Goal: Communication & Community: Share content

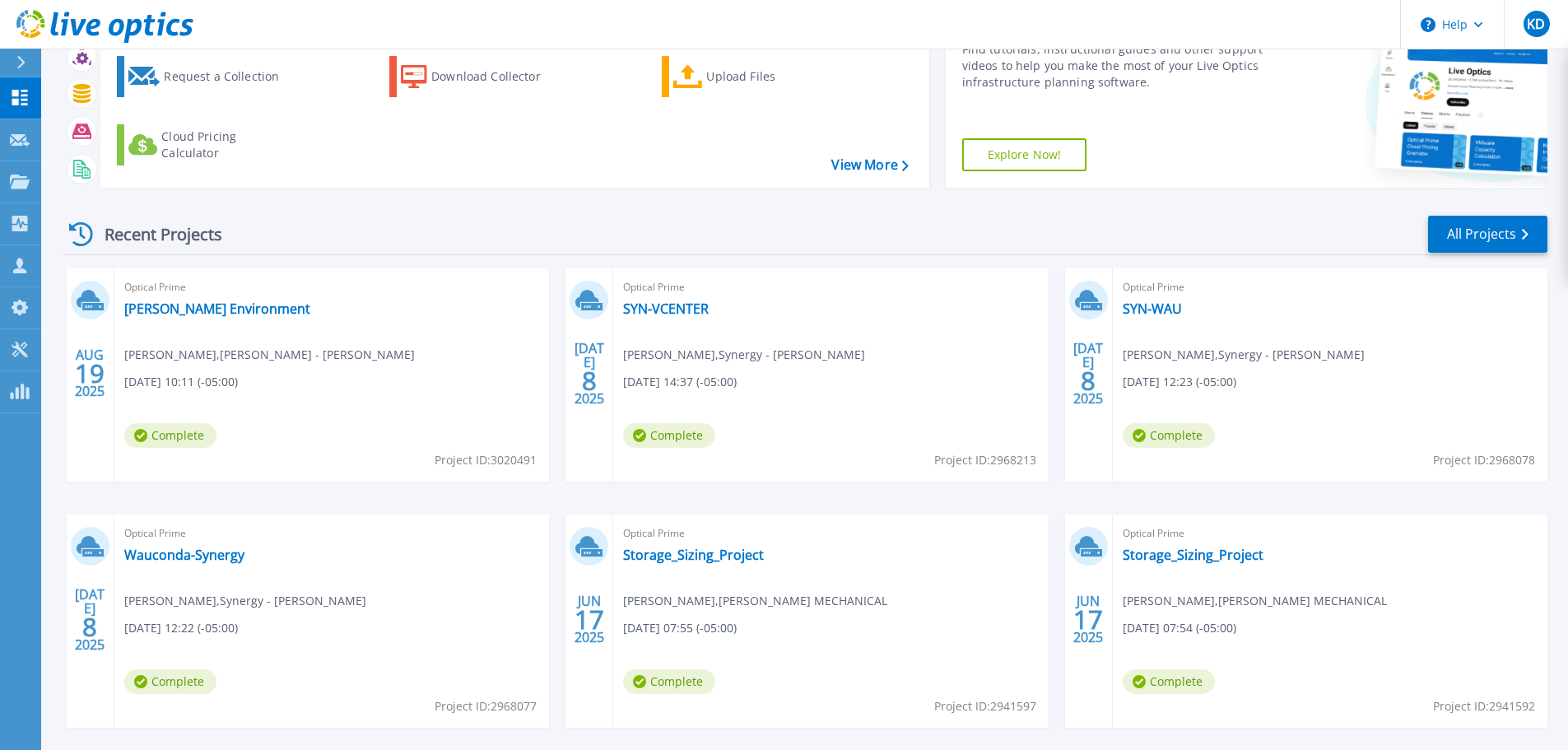
scroll to position [162, 0]
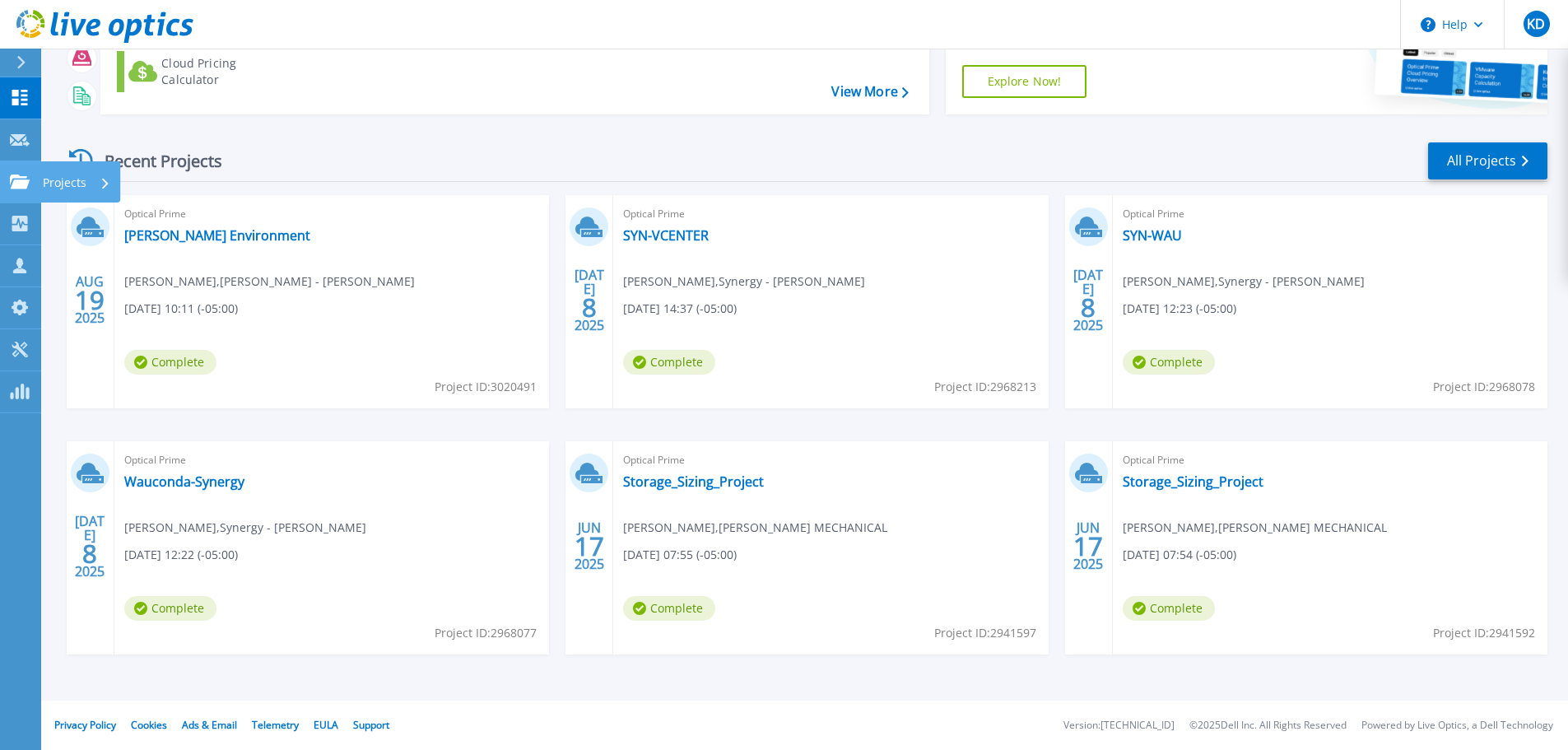
click at [14, 175] on icon at bounding box center [20, 181] width 20 height 14
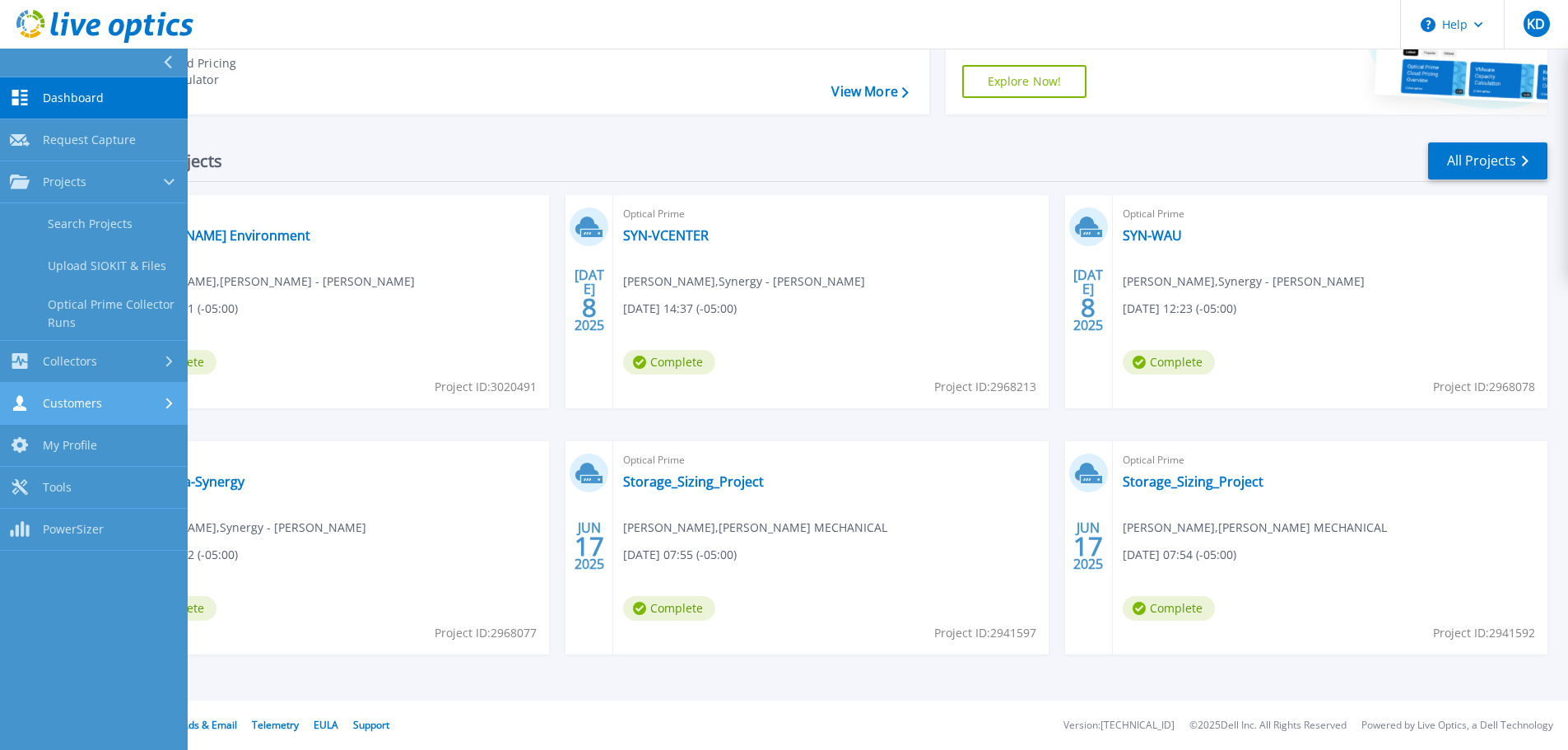
click at [86, 408] on span "Customers" at bounding box center [72, 403] width 59 height 14
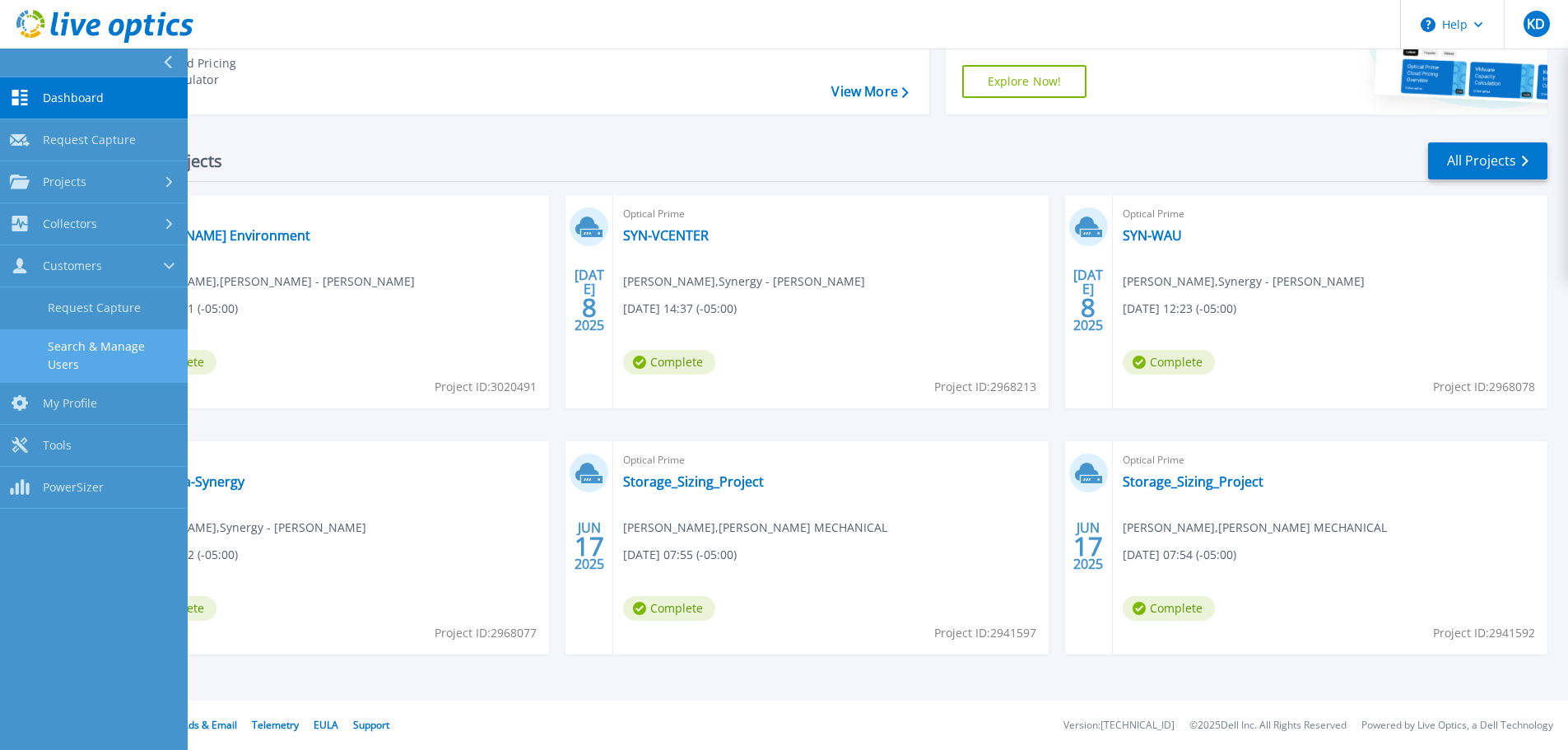
click at [97, 355] on link "Search & Manage Users" at bounding box center [93, 355] width 188 height 53
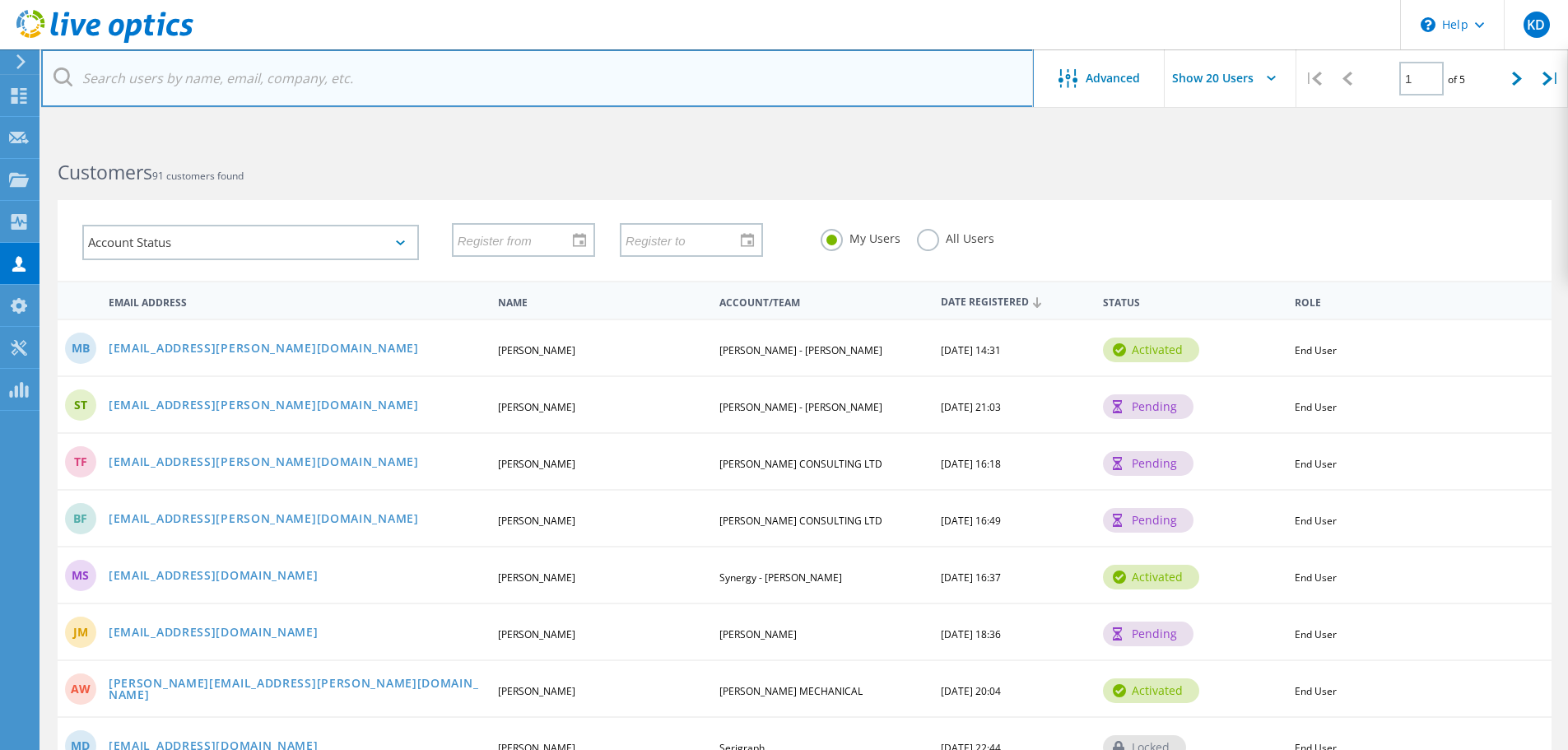
click at [207, 68] on input "text" at bounding box center [537, 79] width 993 height 58
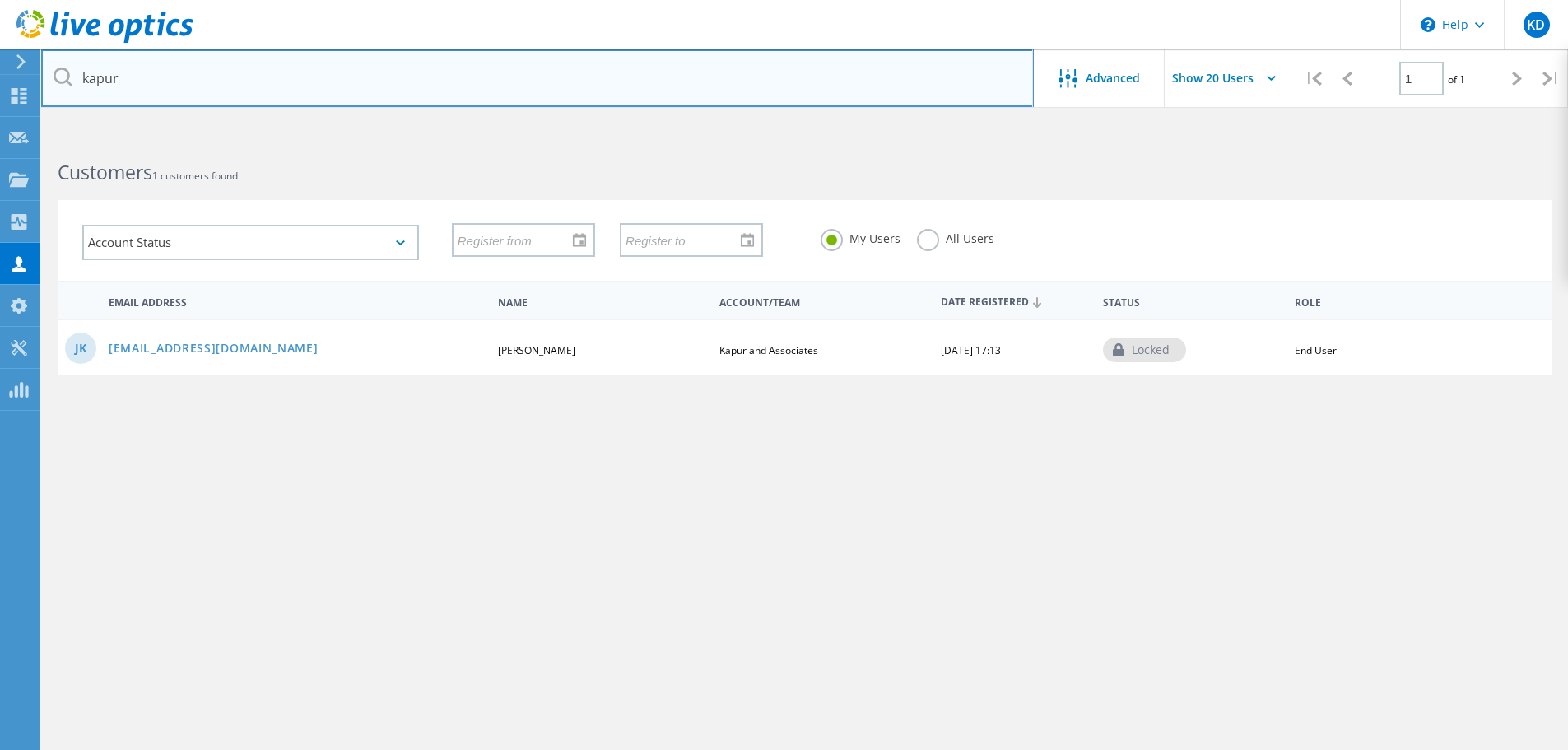
type input "kapur"
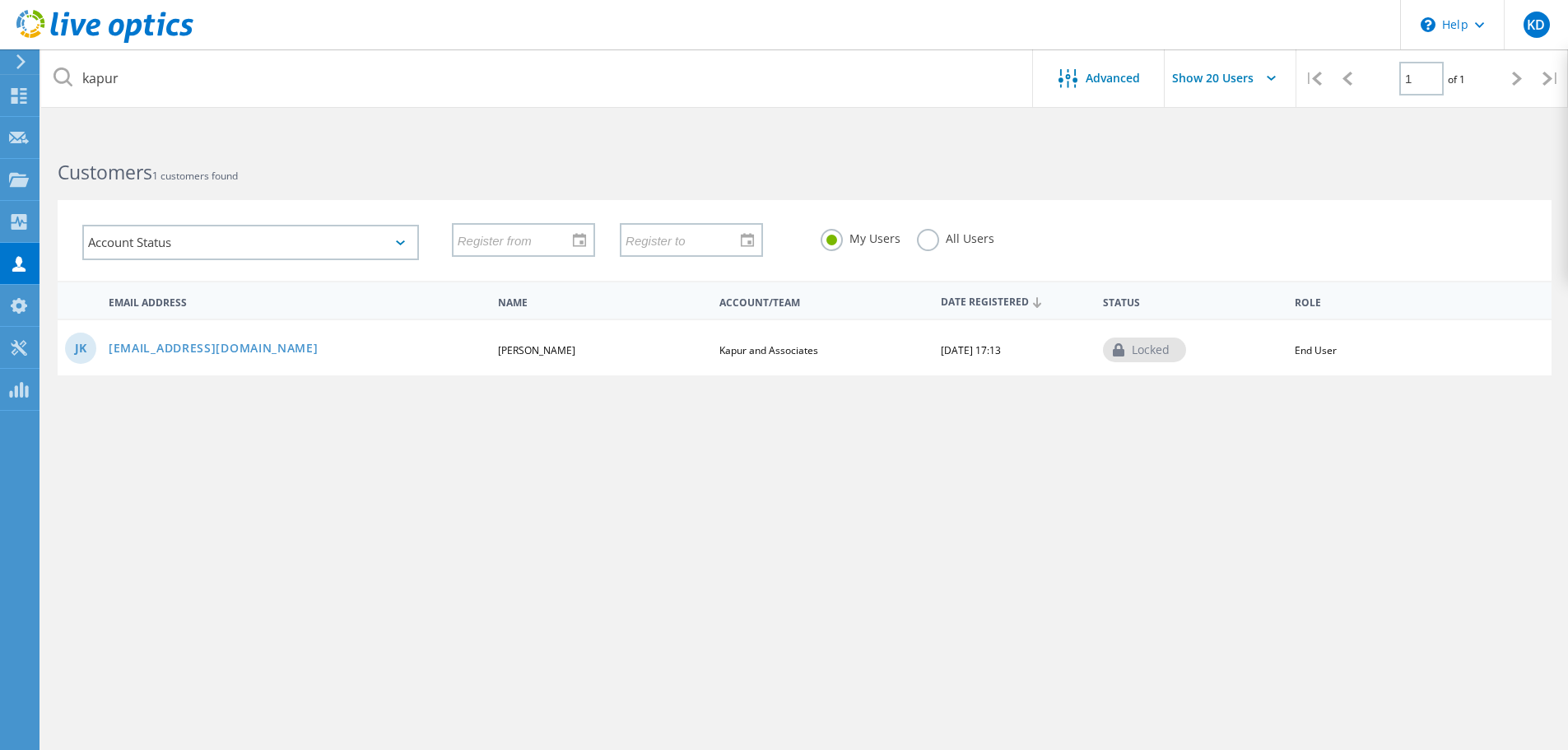
click at [160, 360] on div "JK joef@kapurinc.com Joseph Kapur Kapur and Associates 03/17/2022, 17:13 locked…" at bounding box center [804, 347] width 1494 height 57
click at [169, 343] on link "joef@kapurinc.com" at bounding box center [214, 349] width 210 height 14
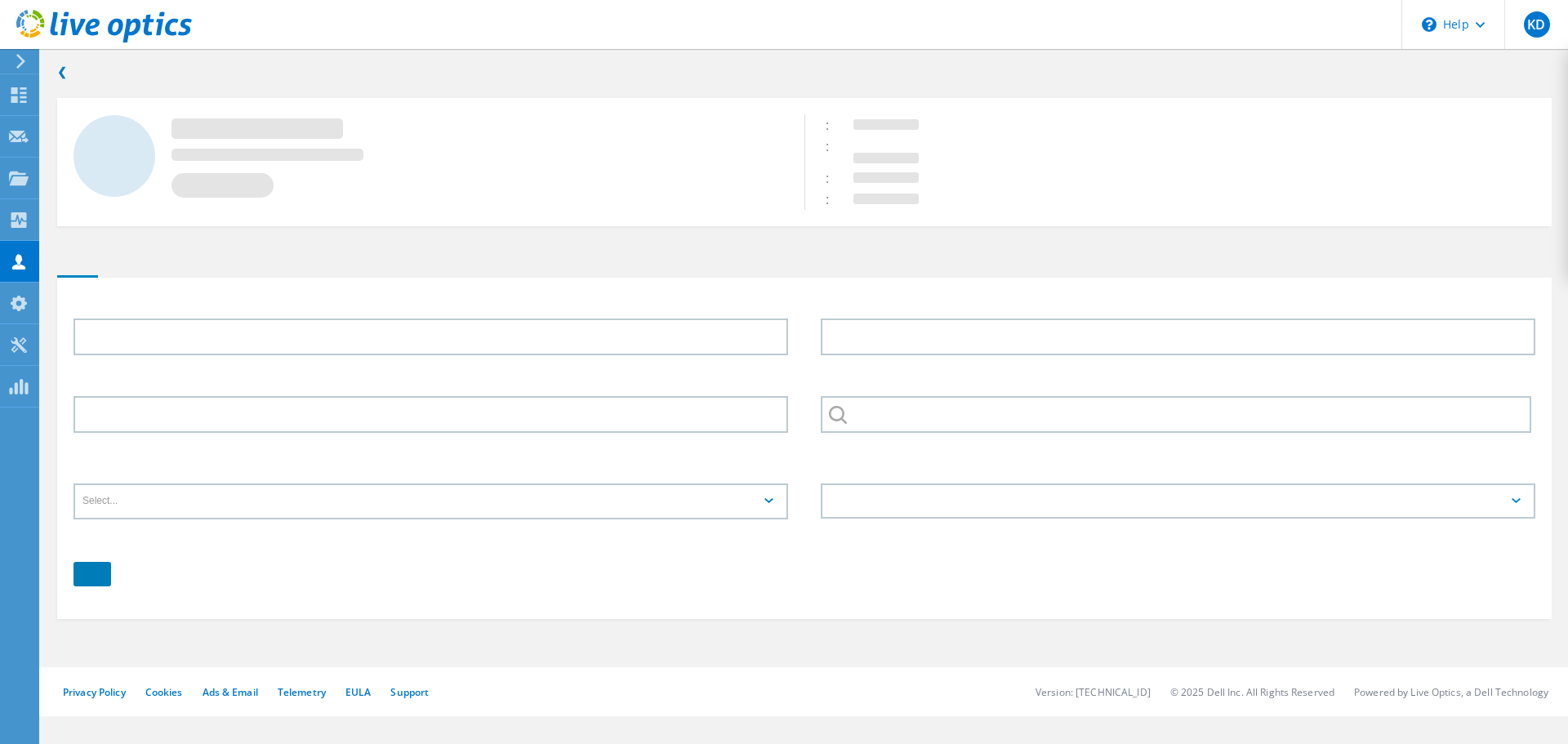
type input "Joseph"
type input "Kapur"
type input "414-751-7208"
type input "Kapur and Associates"
type input "English"
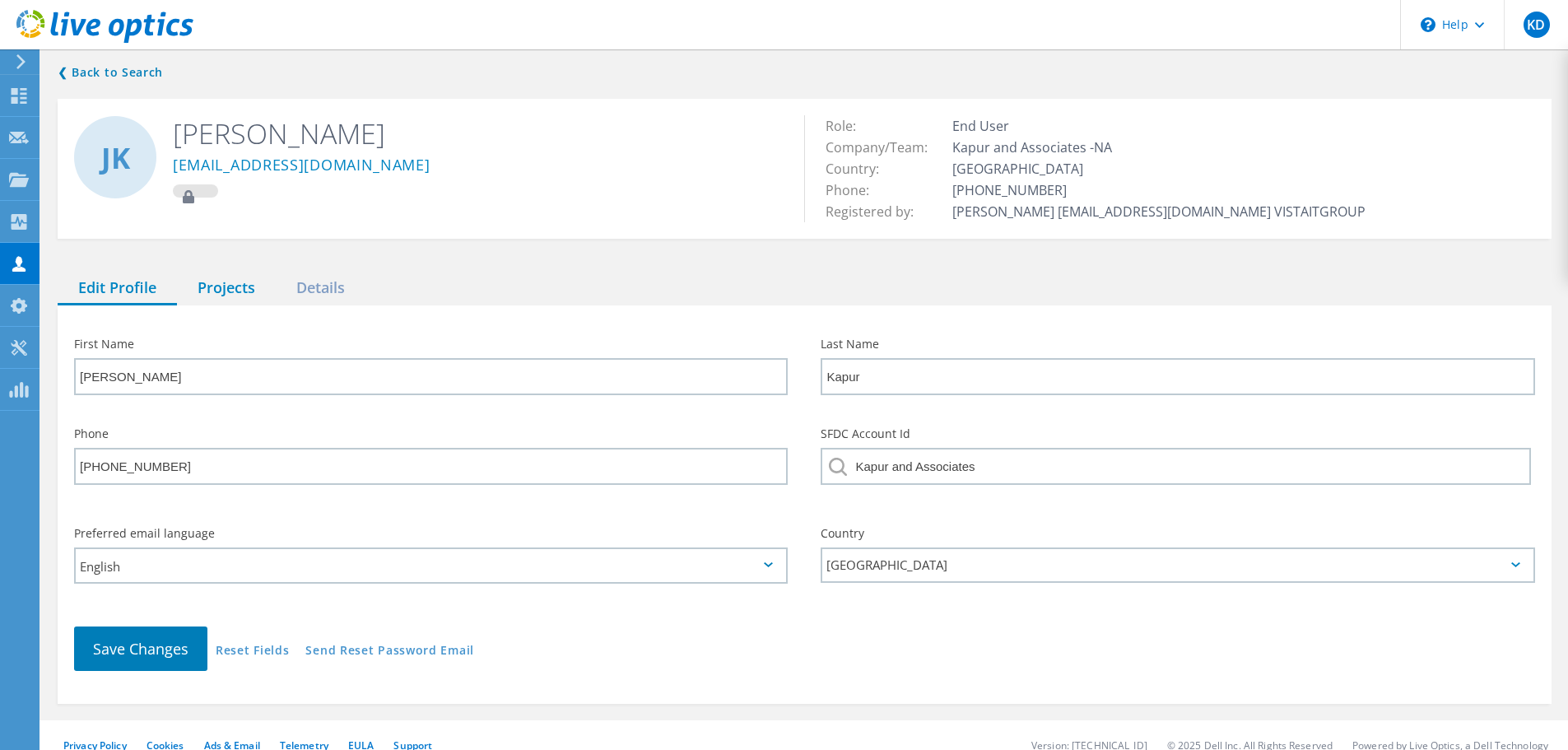
click at [241, 285] on div "Projects" at bounding box center [226, 288] width 99 height 34
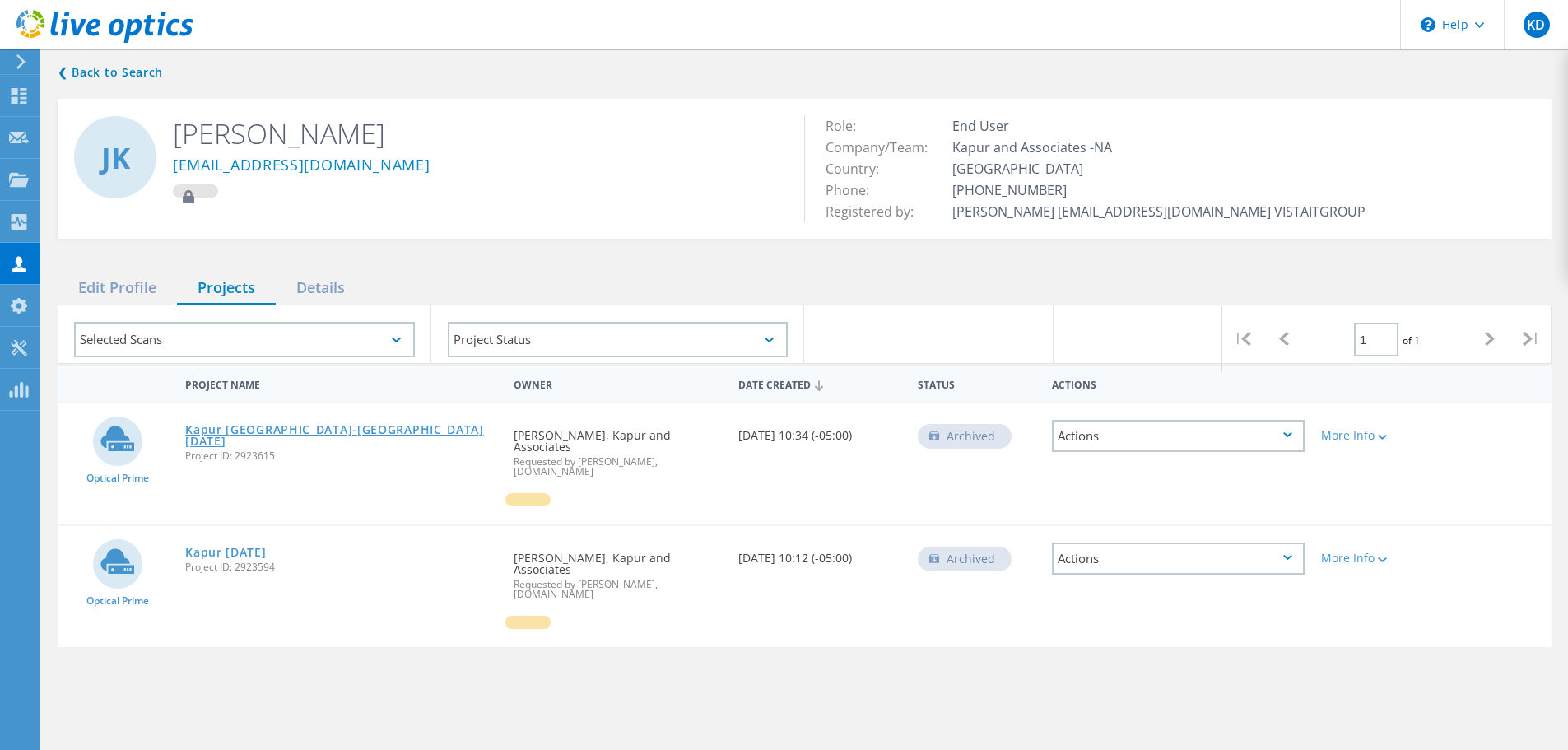
click at [263, 433] on link "Kapur WI-Burlington June 2025" at bounding box center [341, 435] width 312 height 23
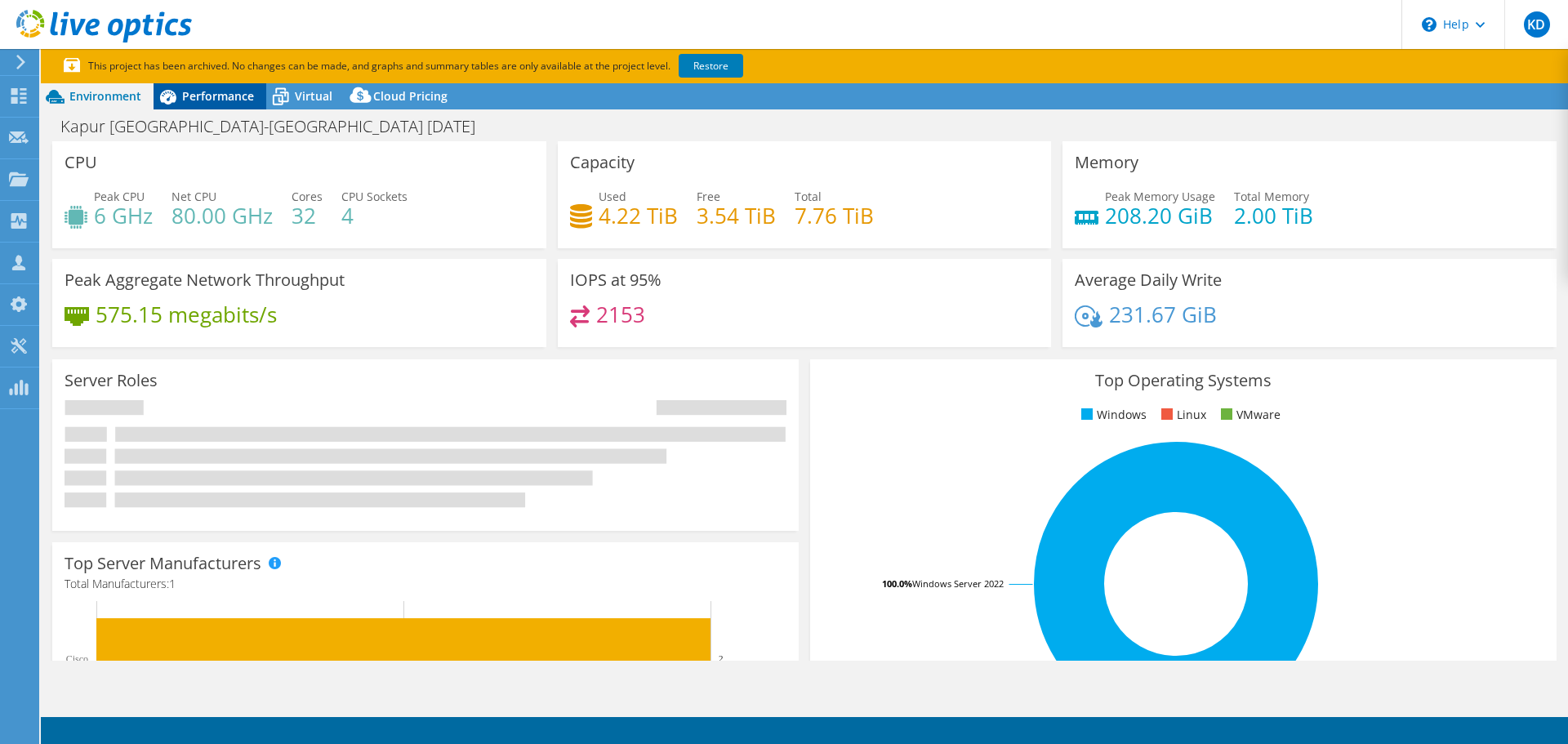
click at [225, 95] on span "Performance" at bounding box center [218, 95] width 72 height 15
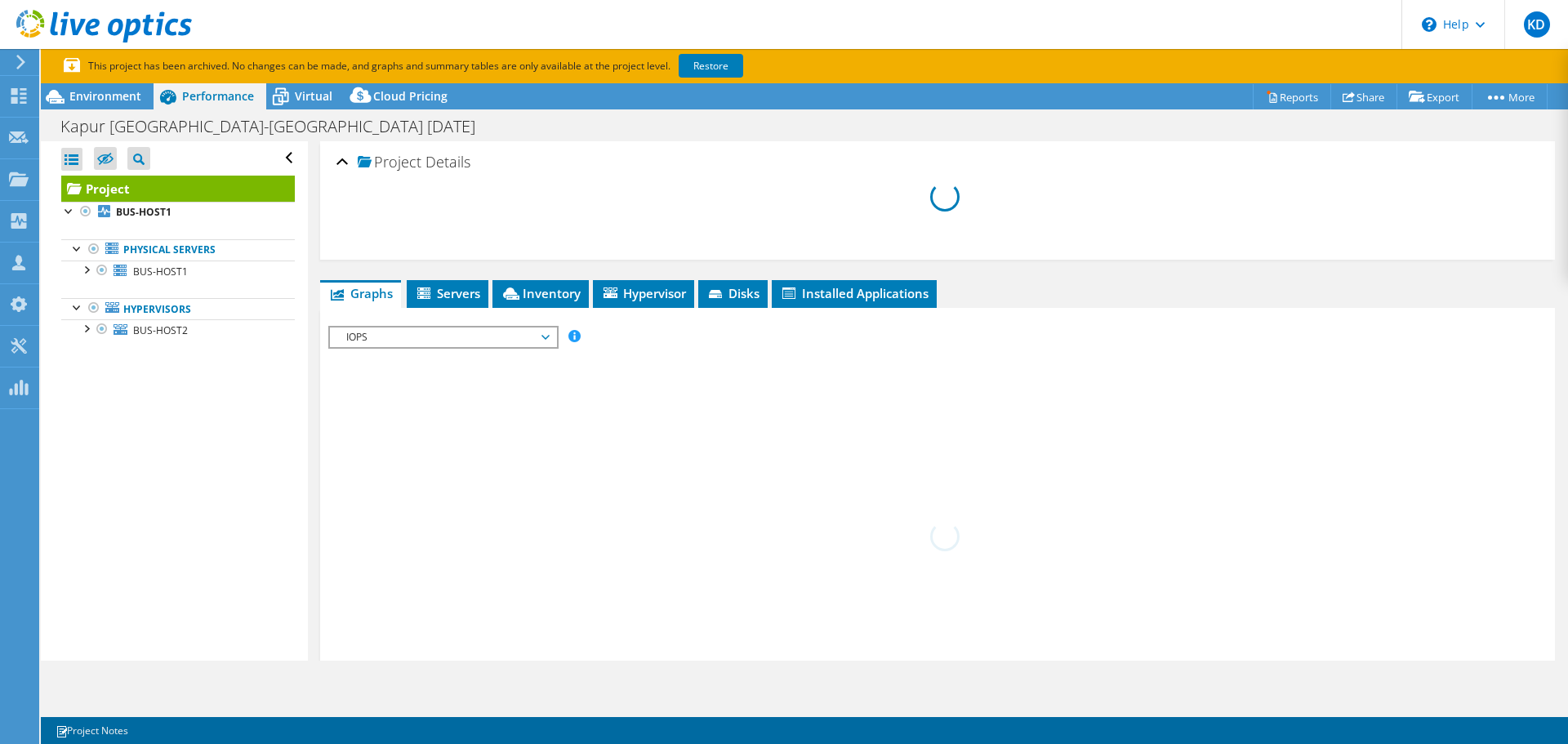
select select "USD"
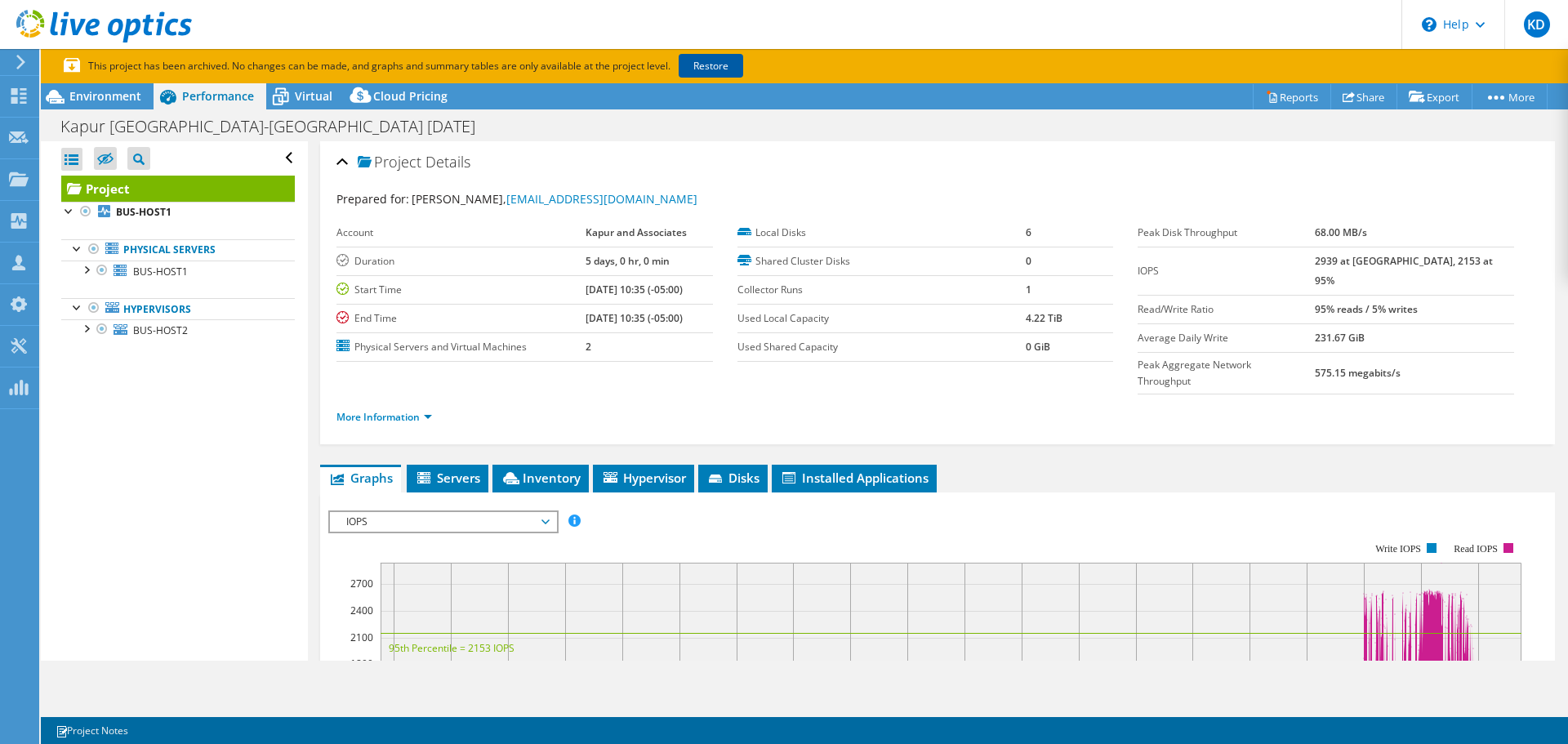
click at [735, 66] on link "Restore" at bounding box center [711, 66] width 65 height 23
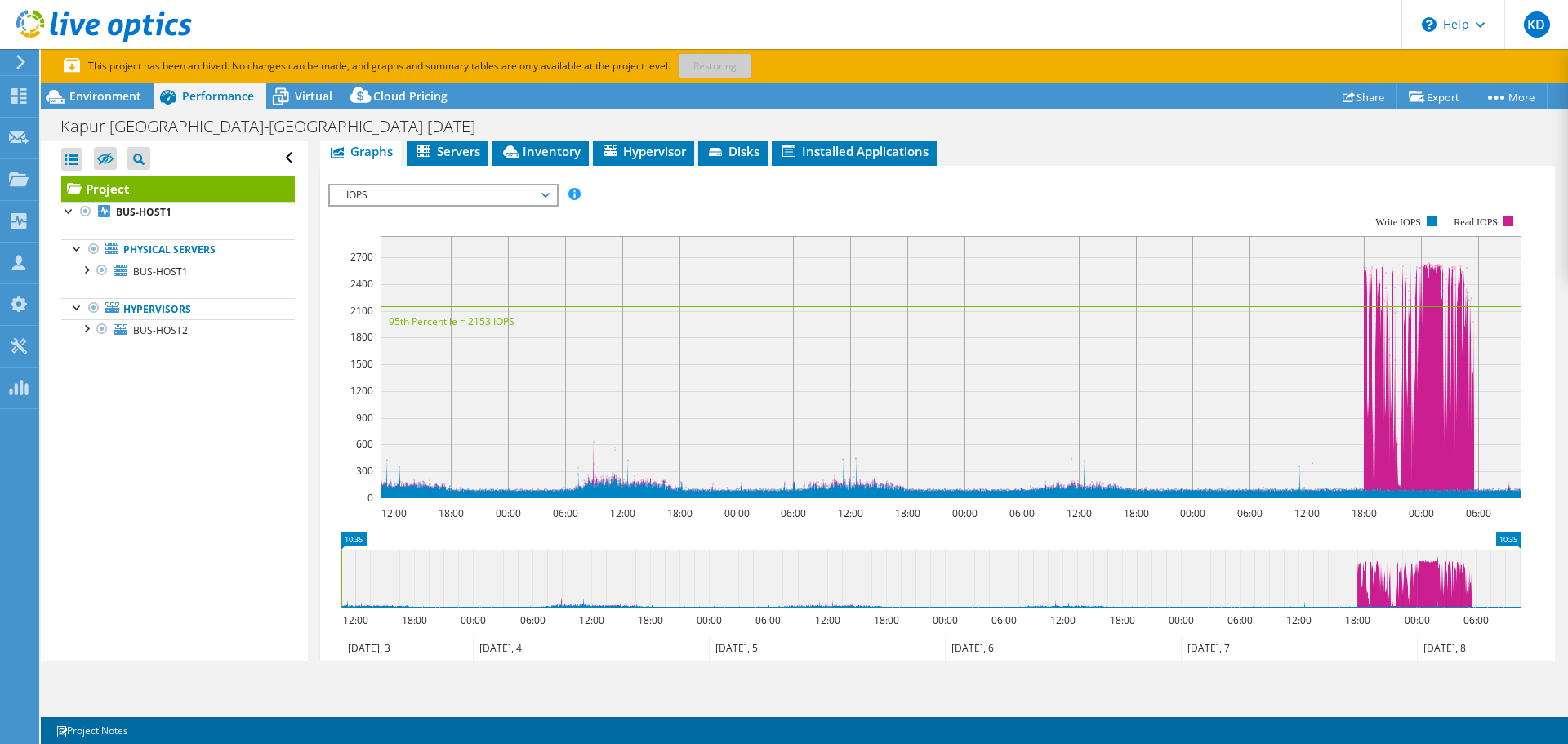
scroll to position [245, 0]
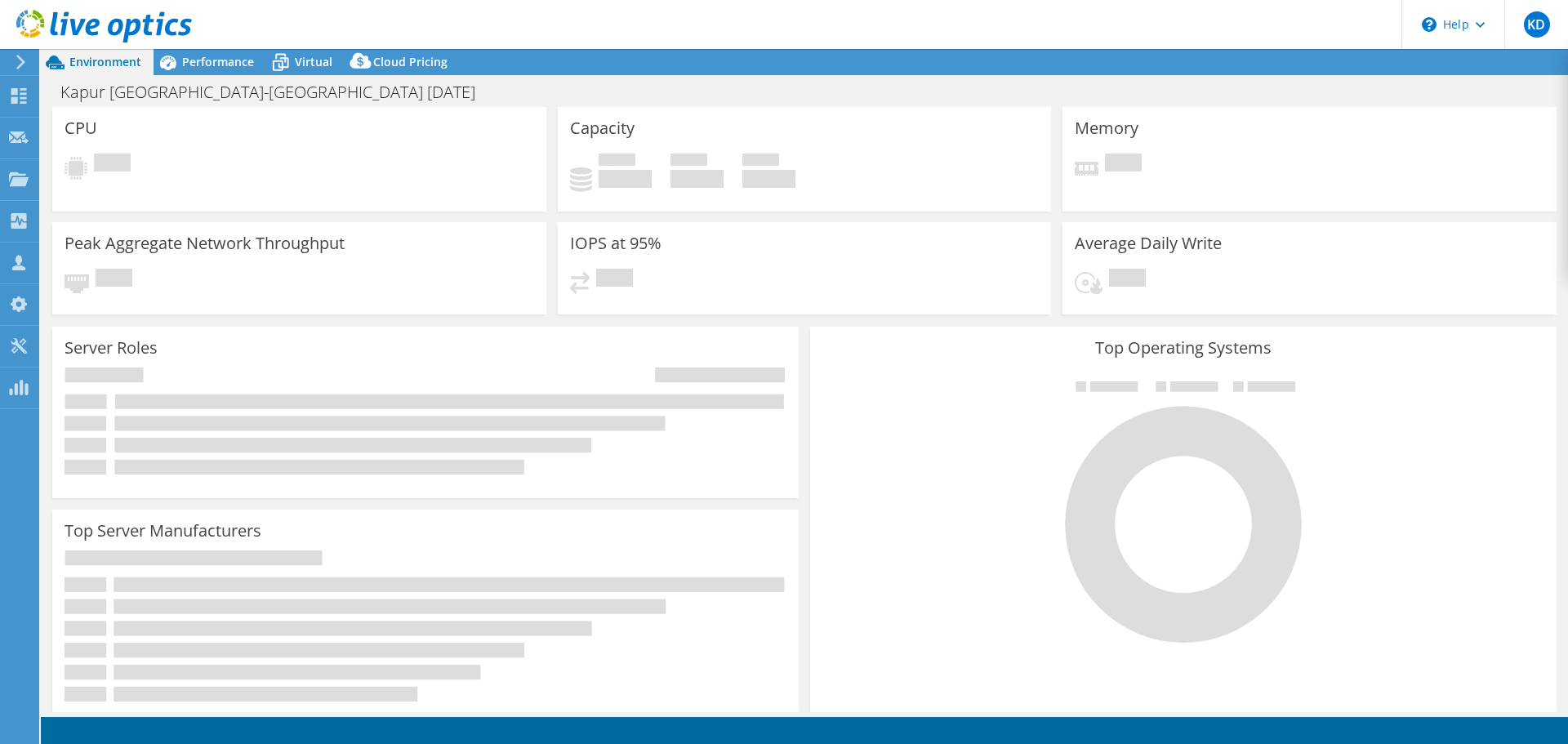
select select "USD"
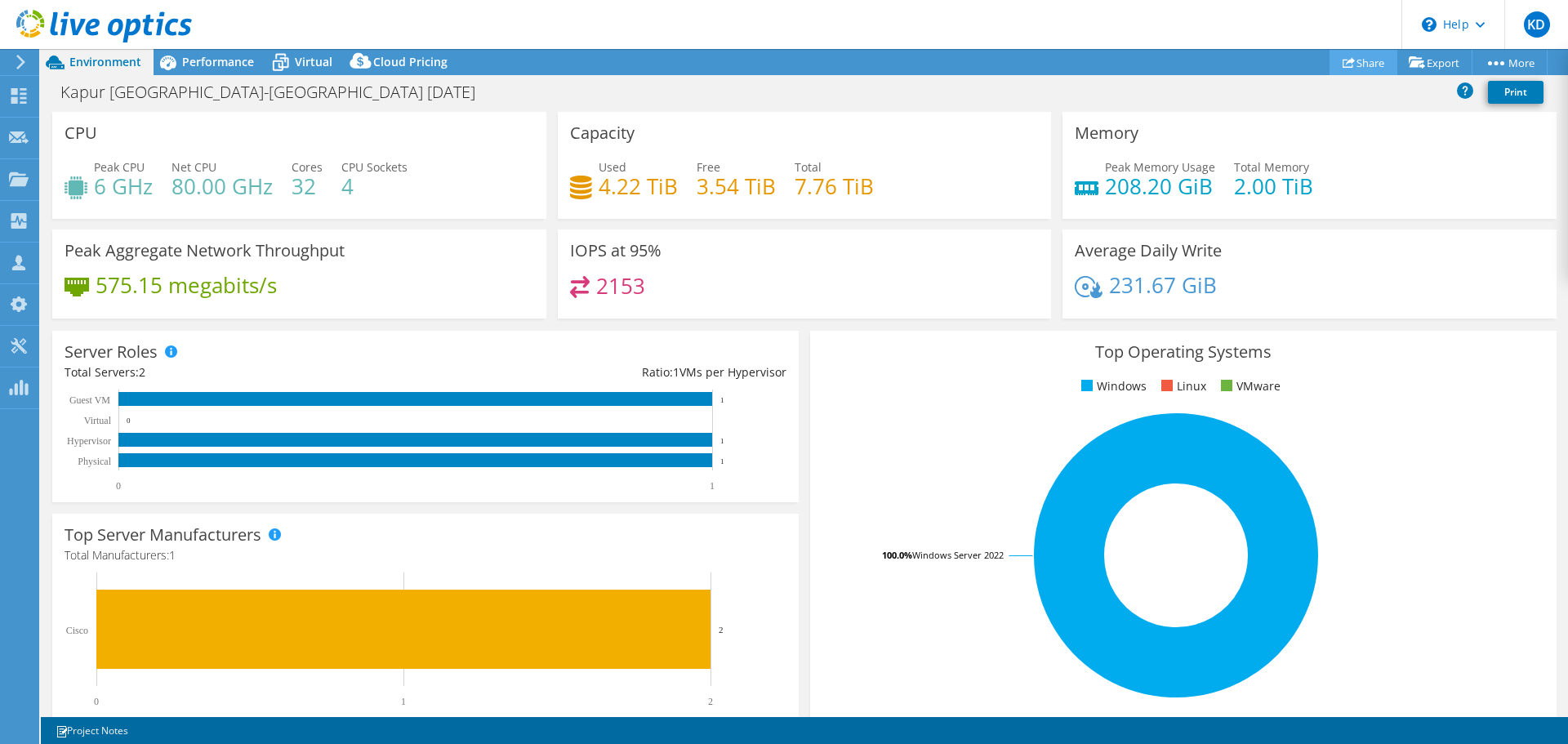
click at [1366, 61] on link "Share" at bounding box center [1363, 62] width 67 height 25
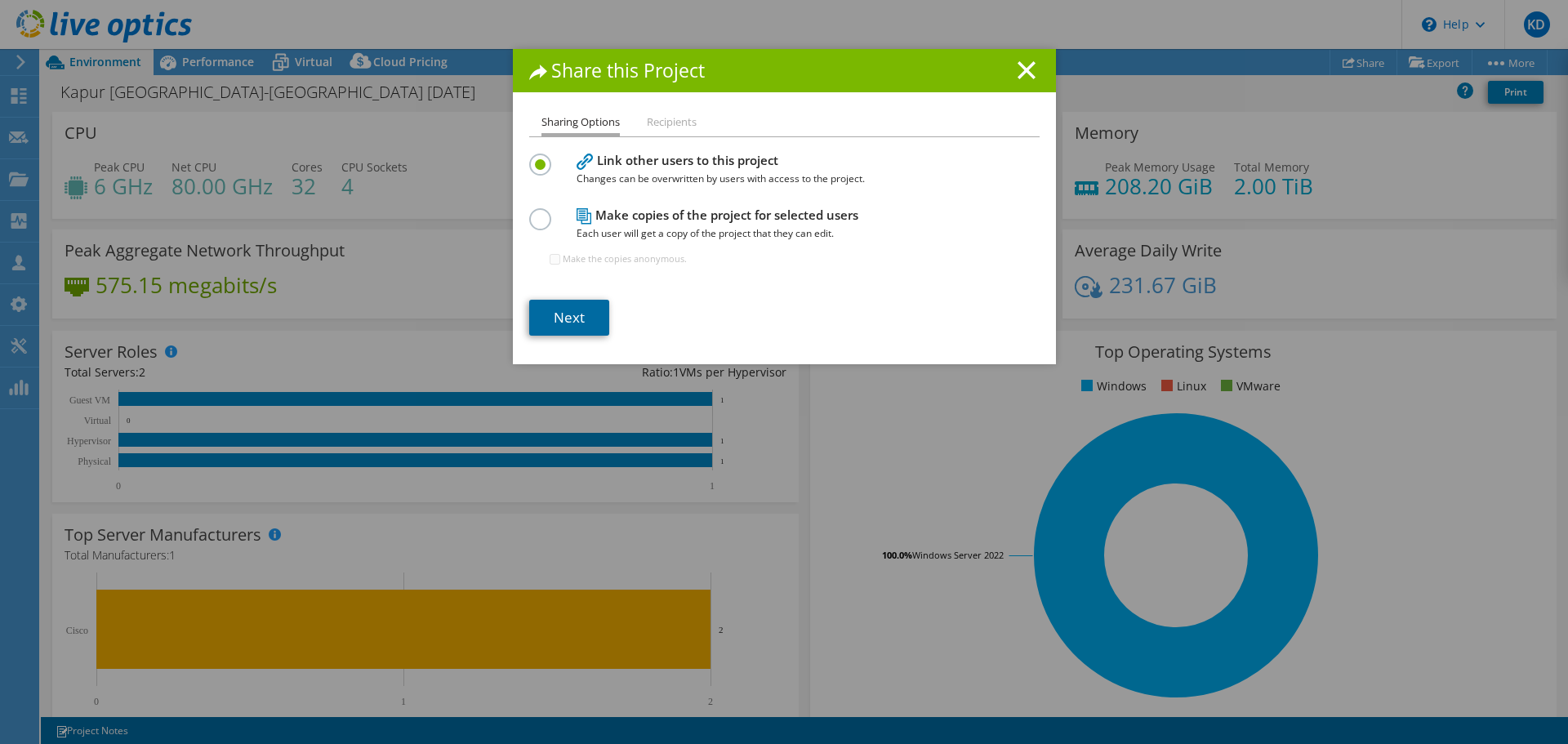
click at [576, 317] on link "Next" at bounding box center [569, 317] width 80 height 36
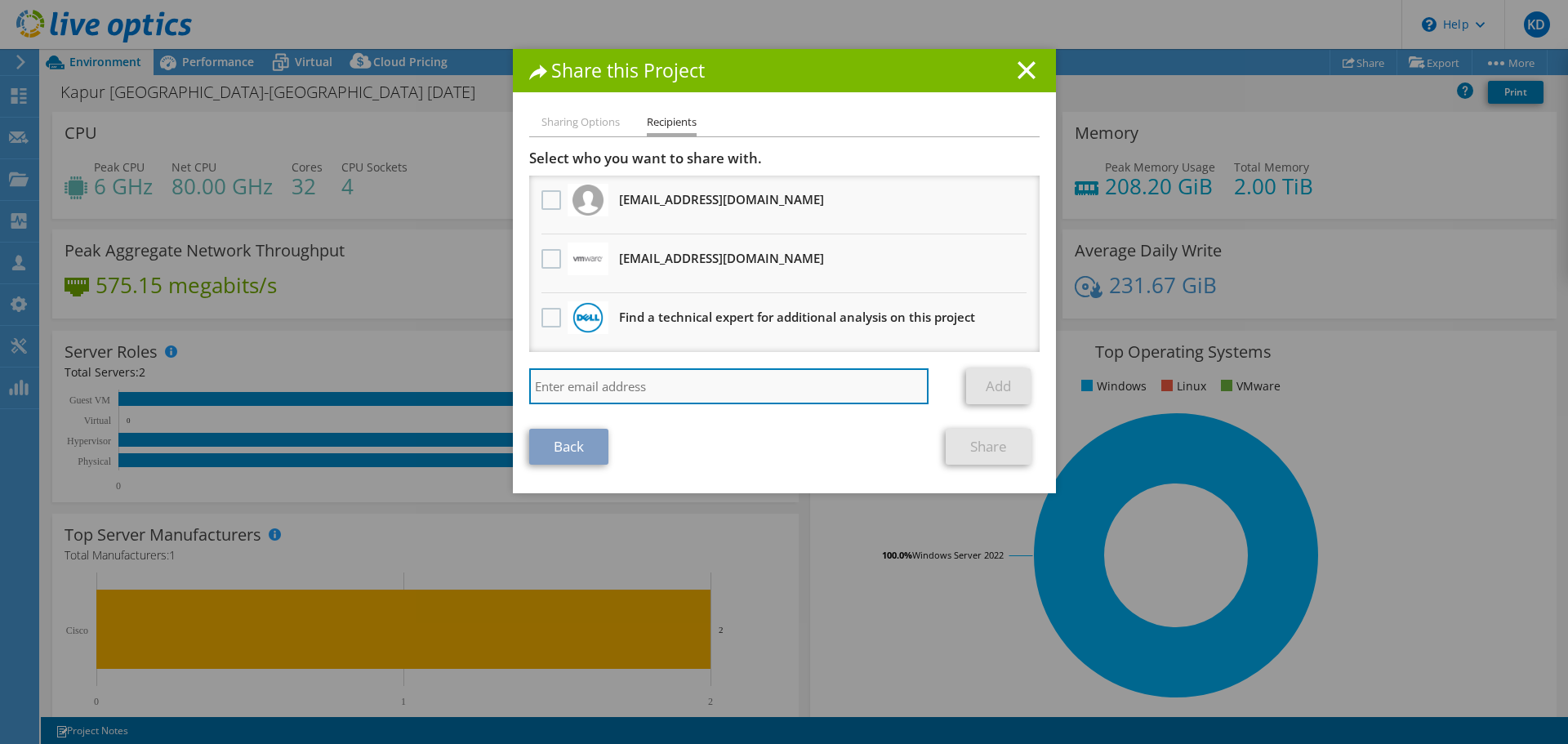
click at [628, 389] on input "search" at bounding box center [729, 386] width 400 height 36
drag, startPoint x: 553, startPoint y: 396, endPoint x: 508, endPoint y: 393, distance: 45.1
click at [512, 393] on div "Sharing Options Recipients Link other users to this project Changes can be over…" at bounding box center [784, 302] width 543 height 380
paste input "j_jones@shi.com"
type input "cj_jones@shi.com"
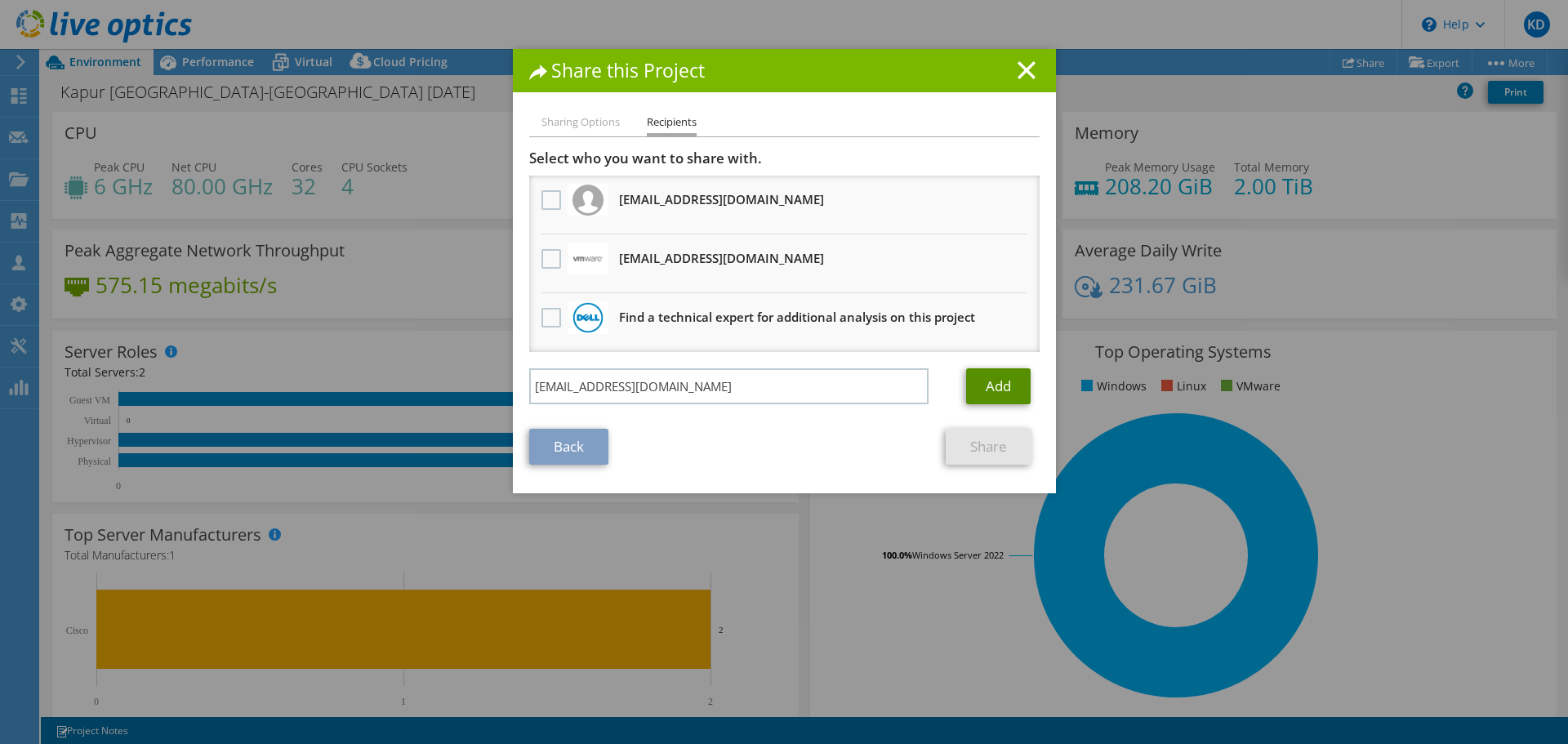
click at [995, 388] on link "Add" at bounding box center [999, 386] width 65 height 36
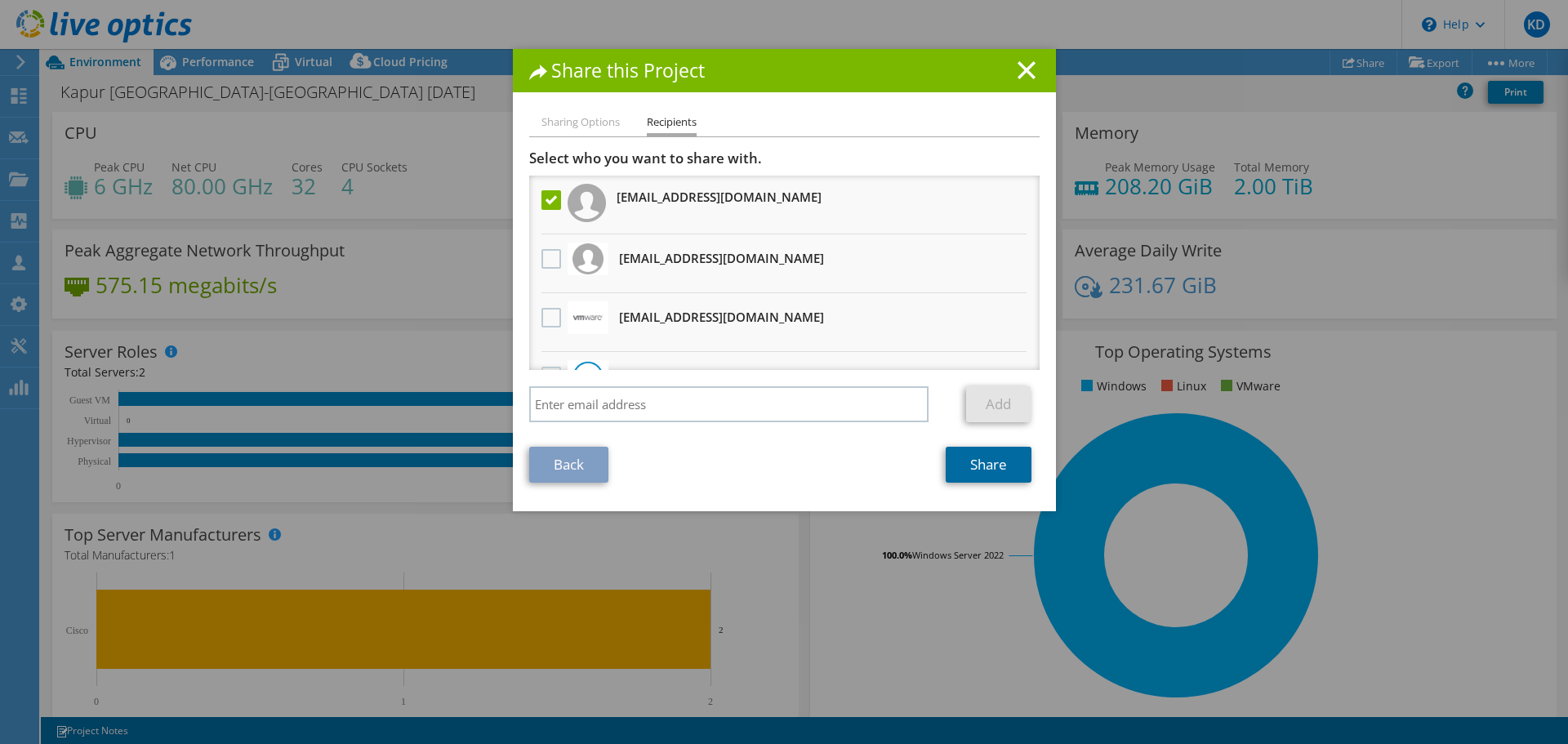
click at [973, 465] on link "Share" at bounding box center [988, 465] width 85 height 36
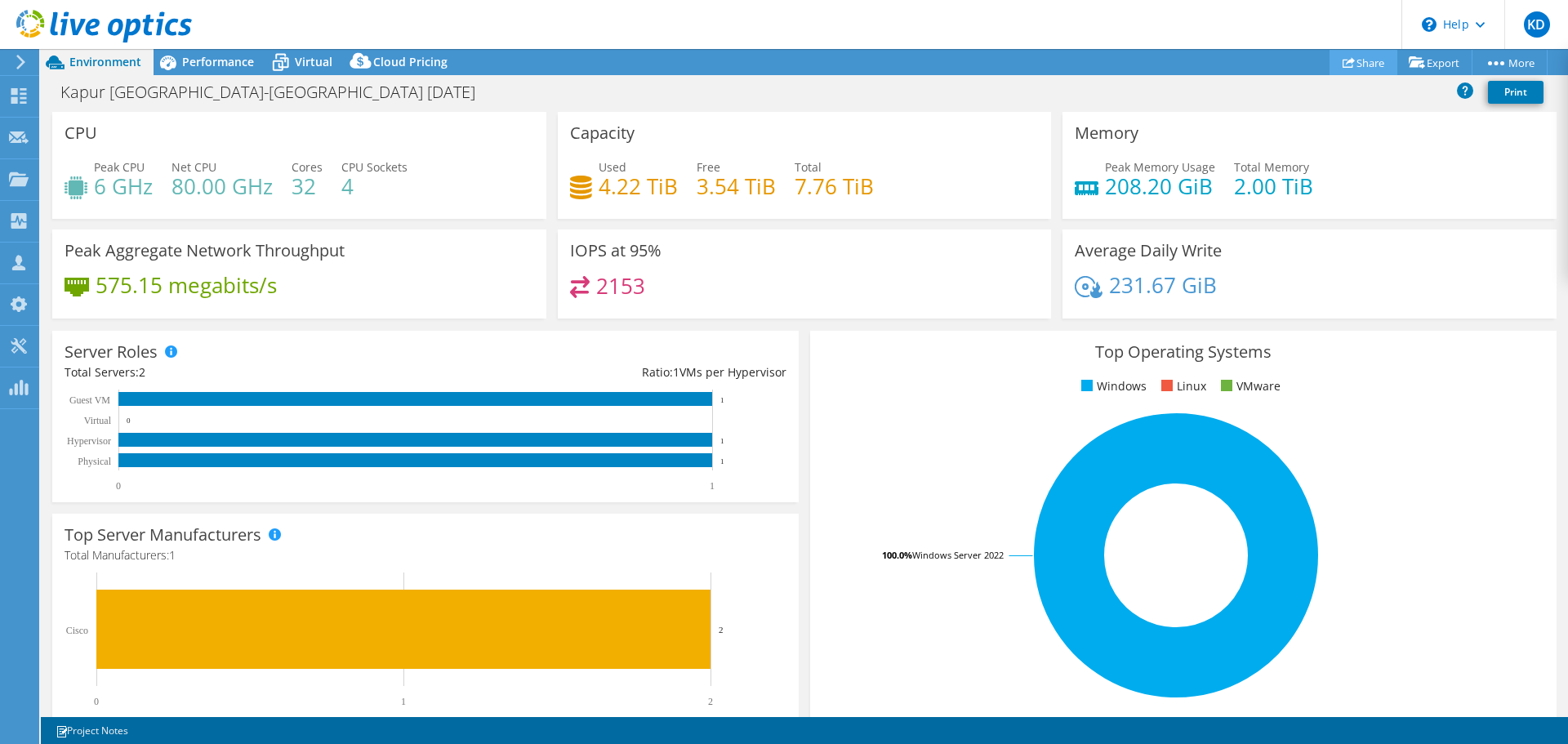
click at [1362, 57] on link "Share" at bounding box center [1363, 62] width 67 height 25
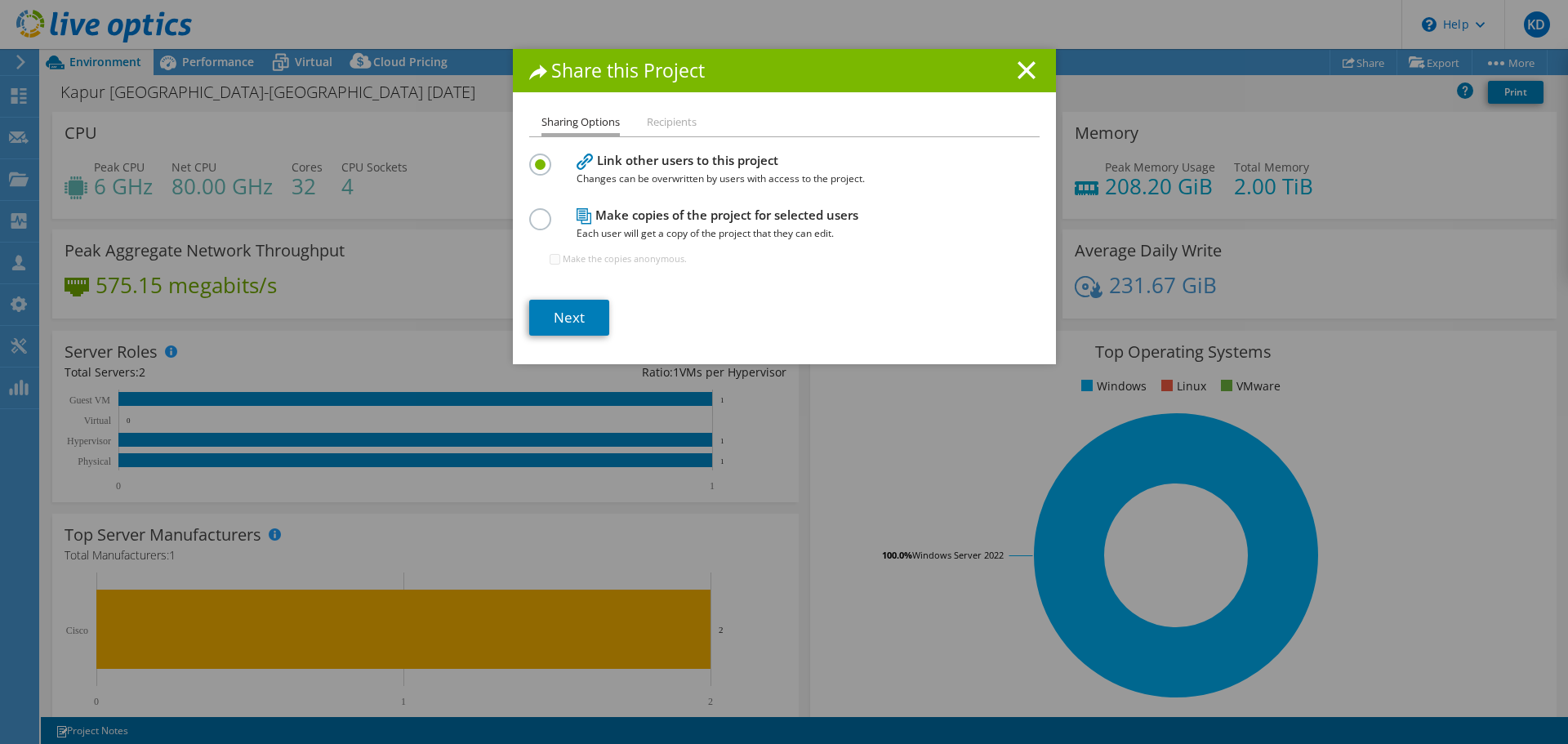
click at [640, 212] on h4 "Make copies of the project for selected users Each user will get a copy of the …" at bounding box center [780, 224] width 408 height 37
click at [530, 212] on label at bounding box center [544, 210] width 29 height 4
click at [0, 0] on input "radio" at bounding box center [0, 0] width 0 height 0
click at [1027, 75] on line at bounding box center [1027, 70] width 16 height 16
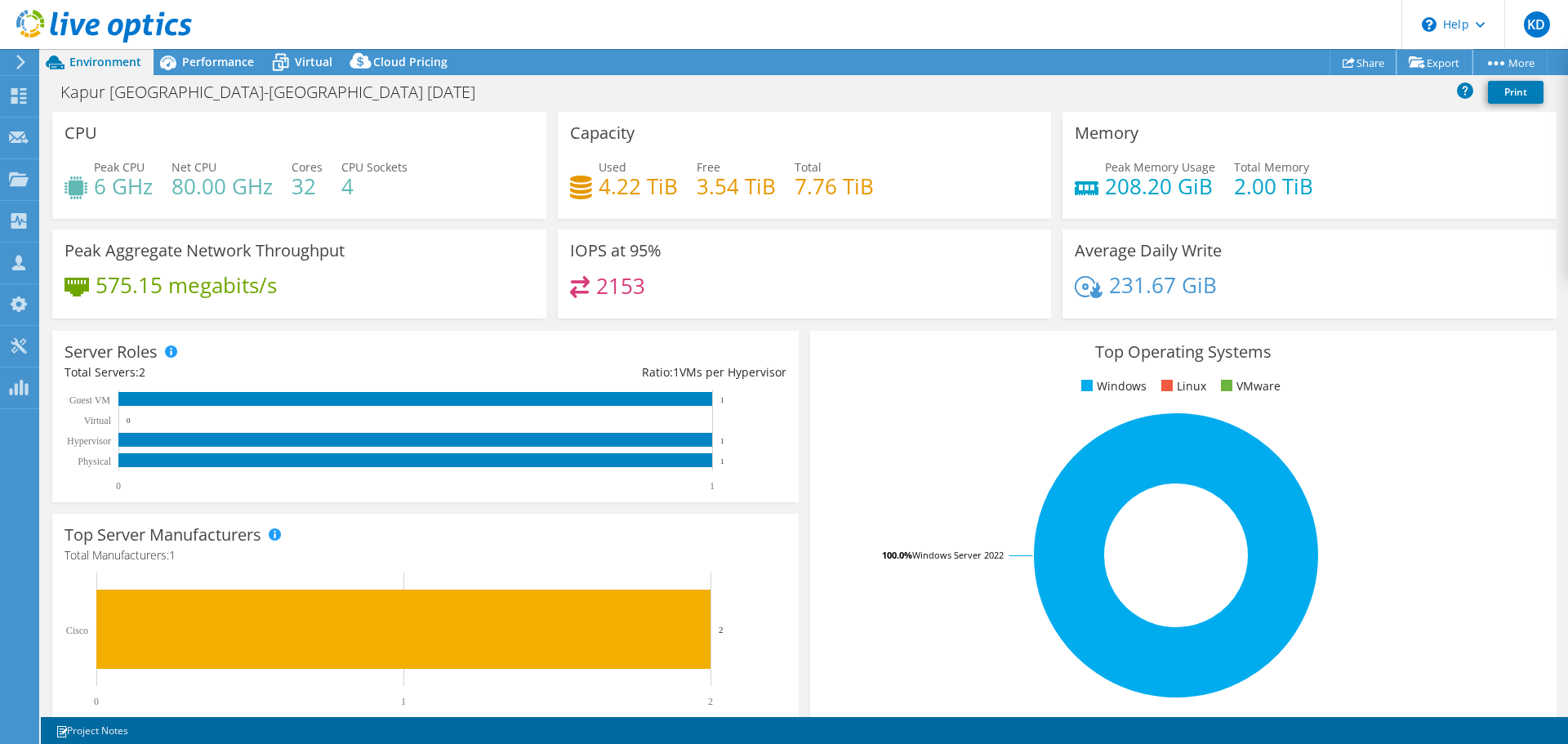
click at [1435, 64] on link "Export" at bounding box center [1434, 62] width 76 height 25
click at [1408, 90] on link "vSAN ReadyNode Sizer" at bounding box center [1396, 93] width 156 height 34
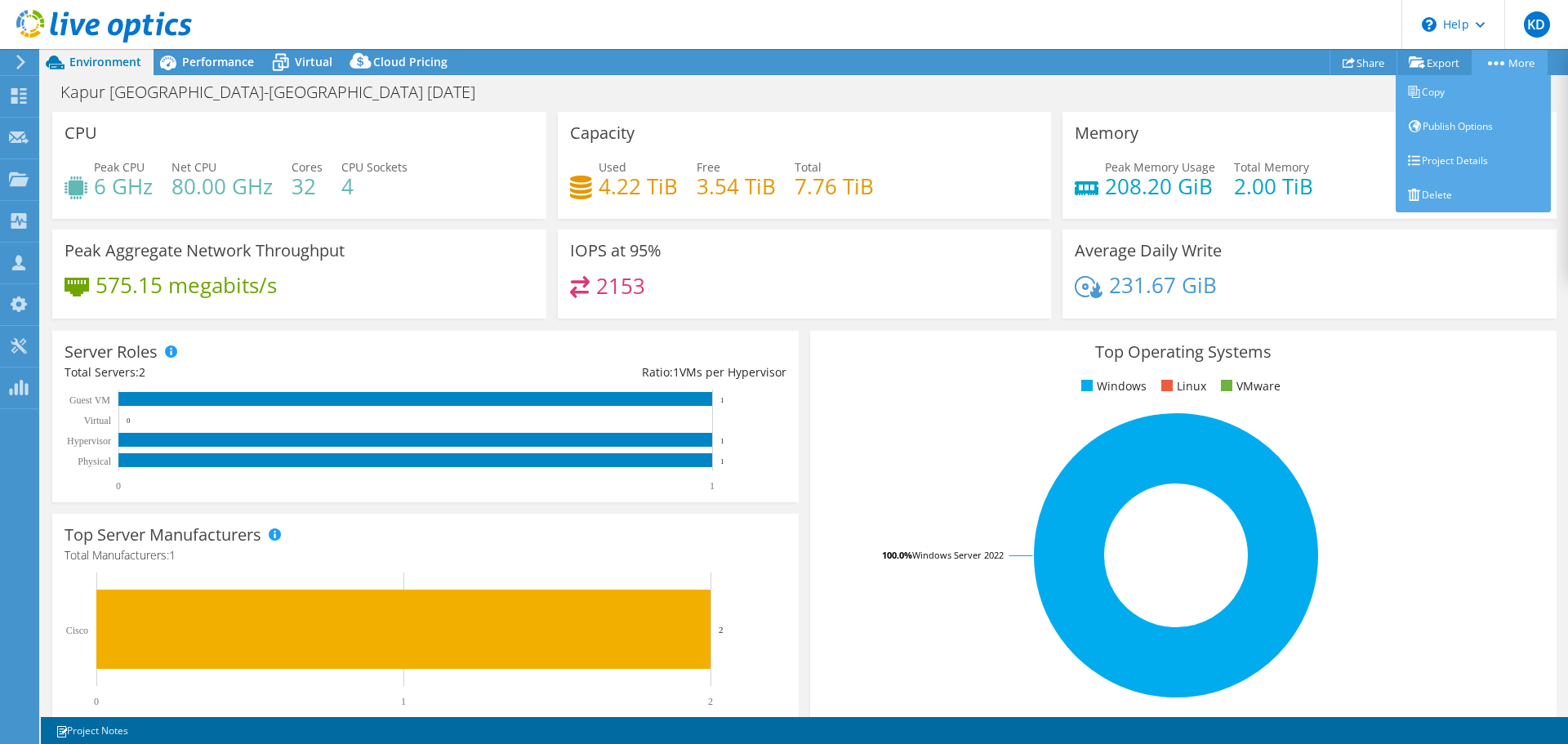
click at [1507, 58] on link "More" at bounding box center [1510, 62] width 76 height 25
click at [1466, 123] on link "Publish Options" at bounding box center [1473, 127] width 156 height 34
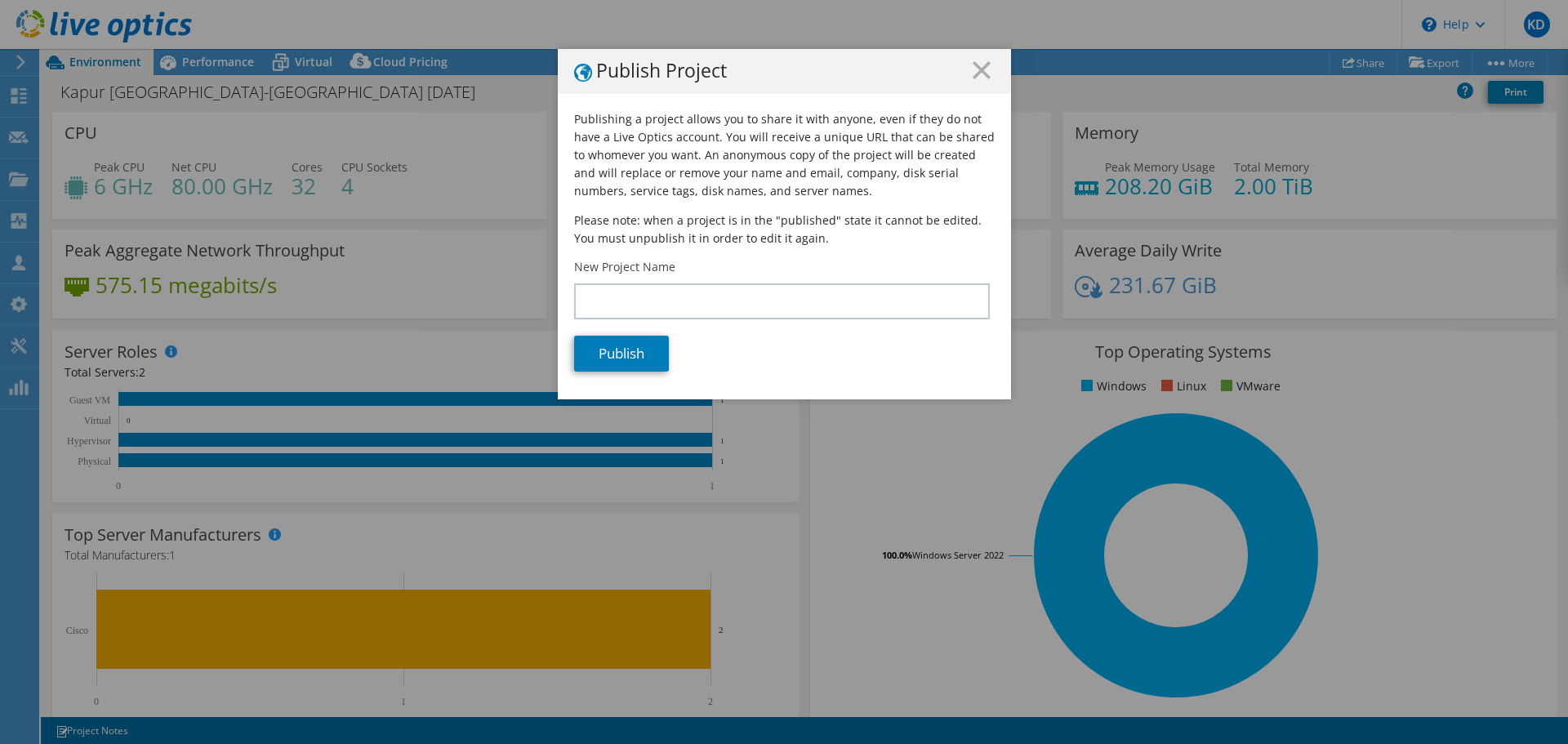
click at [984, 80] on h1 "Publish Project" at bounding box center [785, 71] width 421 height 21
click at [973, 75] on icon at bounding box center [982, 70] width 18 height 18
